Goal: Check status

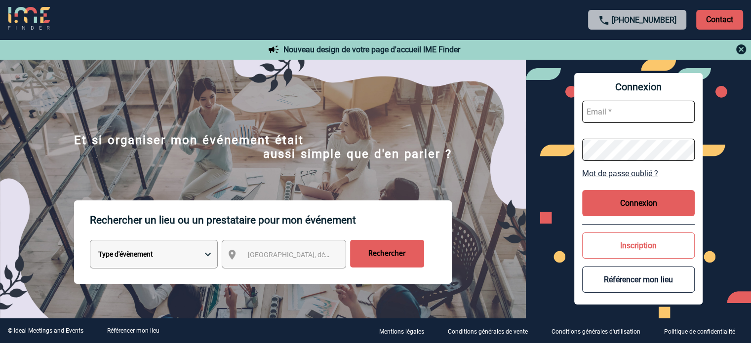
type input "[EMAIL_ADDRESS][DOMAIN_NAME]"
click at [660, 200] on button "Connexion" at bounding box center [638, 203] width 113 height 26
type input "[EMAIL_ADDRESS][DOMAIN_NAME]"
click at [633, 202] on button "Connexion" at bounding box center [638, 203] width 113 height 26
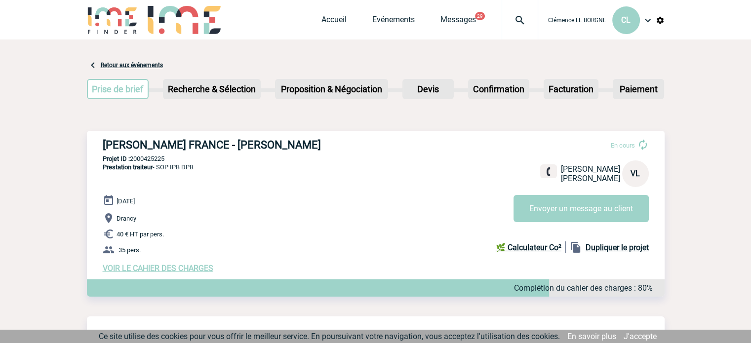
drag, startPoint x: 105, startPoint y: 143, endPoint x: 310, endPoint y: 137, distance: 205.9
click at [310, 137] on div "ROBERT BOSCH FRANCE - Valérie LEFEVRE En cours Valérie LEFEVRE ROBERT BOSCH FRA…" at bounding box center [375, 206] width 577 height 150
drag, startPoint x: 178, startPoint y: 160, endPoint x: 132, endPoint y: 161, distance: 46.4
click at [132, 161] on p "Projet ID : 2000425225" at bounding box center [375, 158] width 577 height 7
copy p "2000425225"
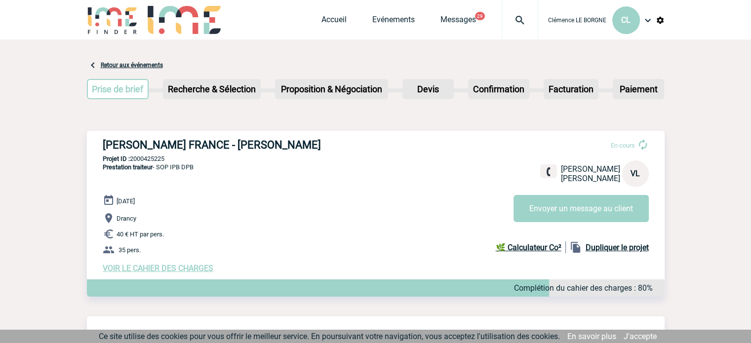
drag, startPoint x: 201, startPoint y: 169, endPoint x: 104, endPoint y: 165, distance: 97.3
click at [104, 165] on div "ROBERT BOSCH FRANCE - Valérie LEFEVRE En cours Valérie LEFEVRE ROBERT BOSCH FRA…" at bounding box center [375, 206] width 577 height 150
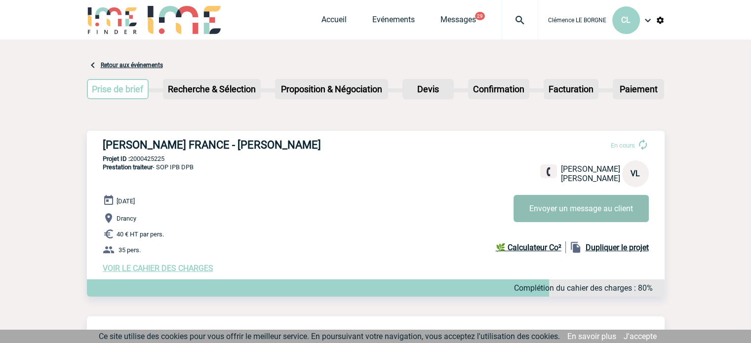
copy span "Prestation traiteur - SOP IPB DPB"
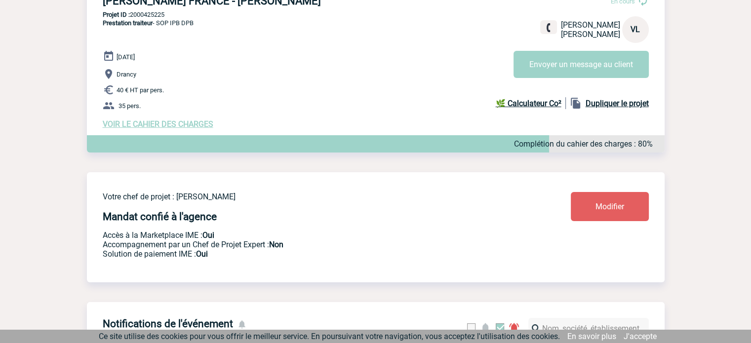
scroll to position [32, 0]
